Goal: Complete application form

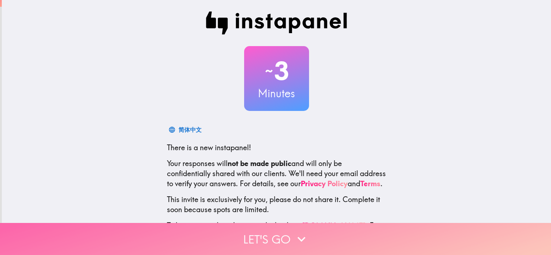
click at [299, 232] on icon "button" at bounding box center [302, 240] width 16 height 16
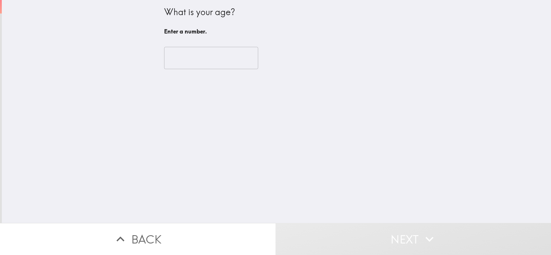
click at [219, 45] on div "​" at bounding box center [276, 58] width 225 height 40
click at [220, 55] on input "number" at bounding box center [211, 58] width 94 height 22
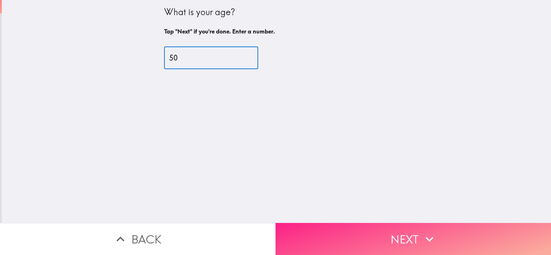
type input "50"
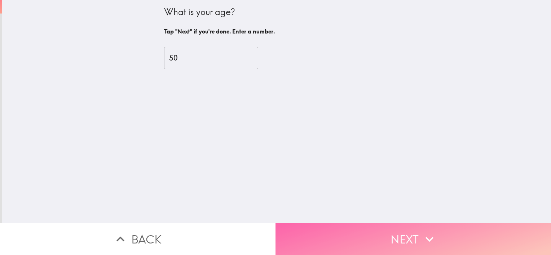
click at [354, 238] on button "Next" at bounding box center [414, 239] width 276 height 32
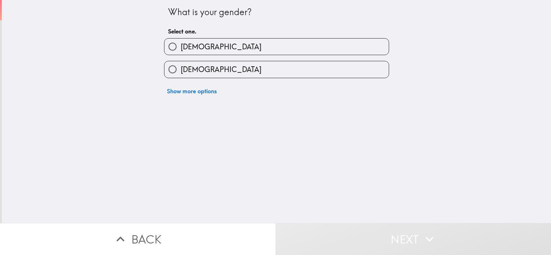
click at [300, 79] on div "Show more options" at bounding box center [273, 88] width 231 height 20
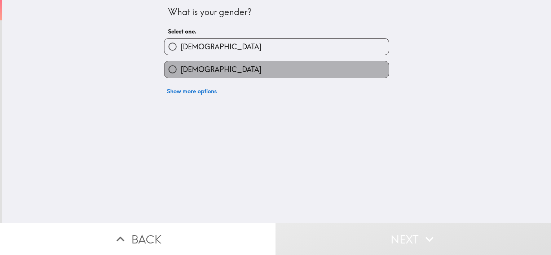
click at [305, 72] on label "[DEMOGRAPHIC_DATA]" at bounding box center [277, 69] width 224 height 16
click at [181, 72] on input "[DEMOGRAPHIC_DATA]" at bounding box center [173, 69] width 16 height 16
radio input "true"
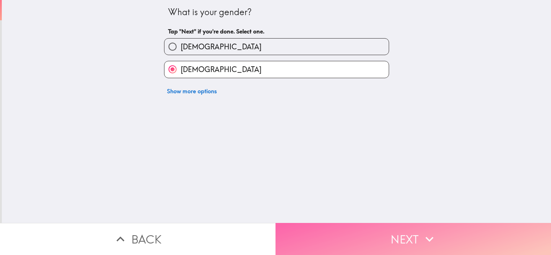
click at [289, 233] on button "Next" at bounding box center [414, 239] width 276 height 32
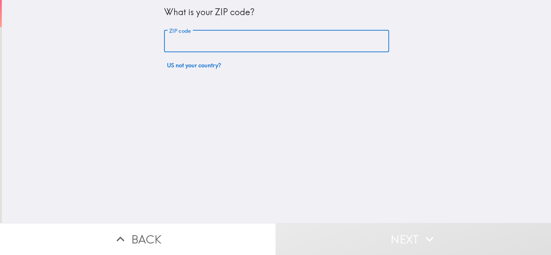
click at [289, 42] on input "ZIP code" at bounding box center [276, 41] width 225 height 22
type input "45069"
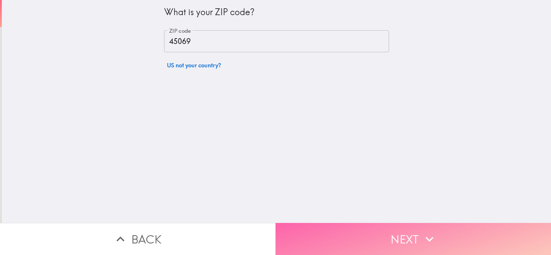
click at [313, 228] on button "Next" at bounding box center [414, 239] width 276 height 32
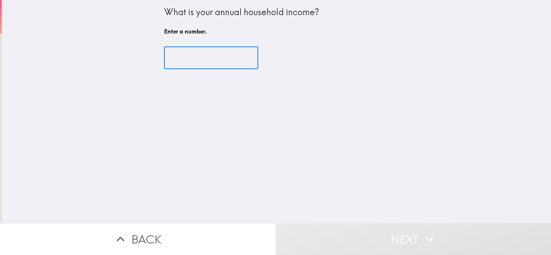
click at [222, 57] on input "number" at bounding box center [211, 58] width 94 height 22
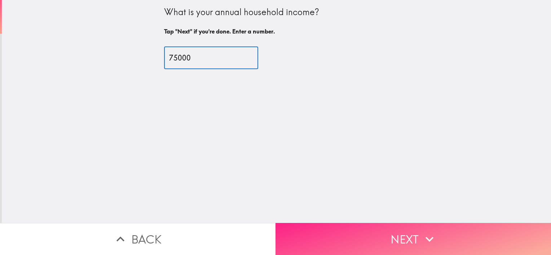
type input "75000"
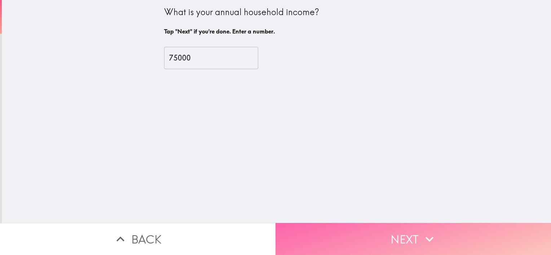
click at [335, 232] on button "Next" at bounding box center [414, 239] width 276 height 32
